Goal: Task Accomplishment & Management: Use online tool/utility

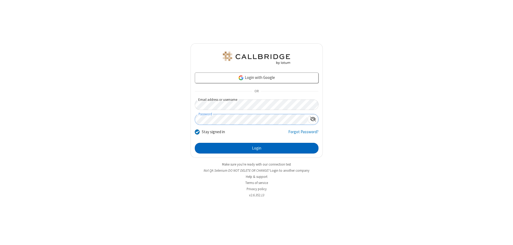
click at [257, 148] on button "Login" at bounding box center [257, 148] width 124 height 11
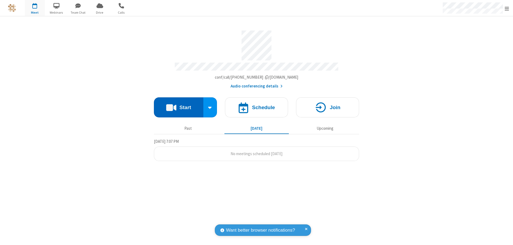
click at [179, 105] on button "Start" at bounding box center [178, 107] width 49 height 20
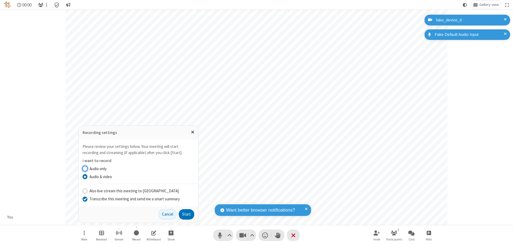
click at [85, 199] on input "Transcribe this meeting and send me a smart summary" at bounding box center [85, 199] width 5 height 6
click at [142, 177] on label "Audio & video" at bounding box center [142, 177] width 105 height 6
click at [88, 177] on input "Audio & video" at bounding box center [85, 177] width 5 height 6
click at [187, 214] on button "Start" at bounding box center [187, 214] width 16 height 11
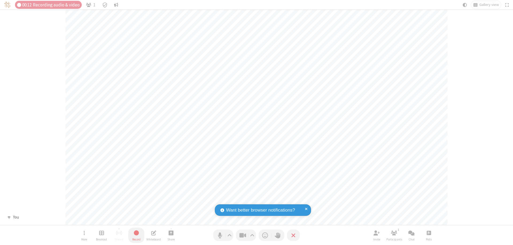
click at [136, 235] on span "Stop recording" at bounding box center [136, 232] width 6 height 7
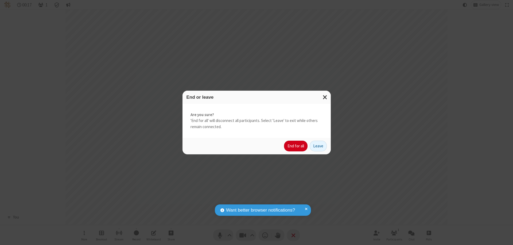
click at [296, 146] on button "End for all" at bounding box center [296, 146] width 24 height 11
